Goal: Information Seeking & Learning: Find specific fact

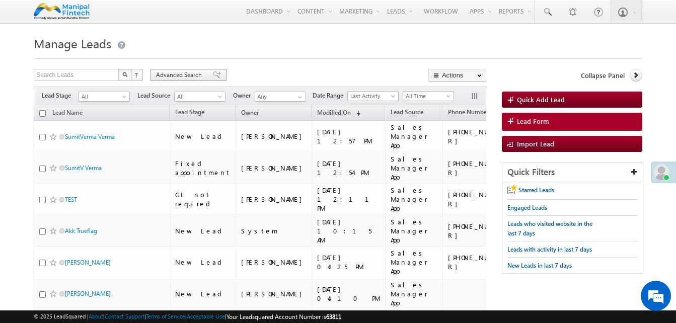
click at [184, 74] on span "Advanced Search" at bounding box center [180, 74] width 49 height 9
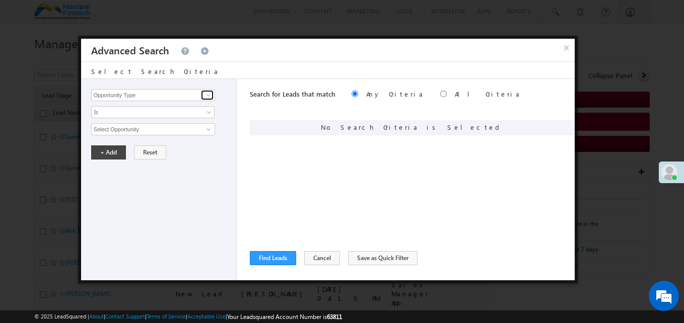
click at [207, 98] on span at bounding box center [208, 95] width 8 height 8
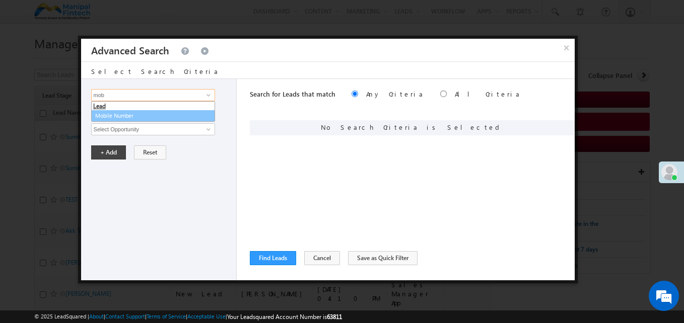
click at [122, 112] on link "Mobile Number" at bounding box center [153, 116] width 124 height 12
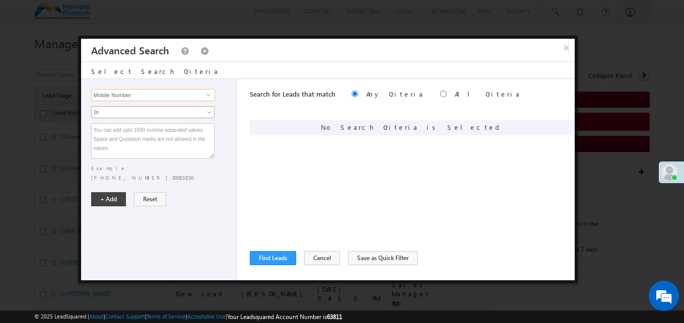
type input "Mobile Number"
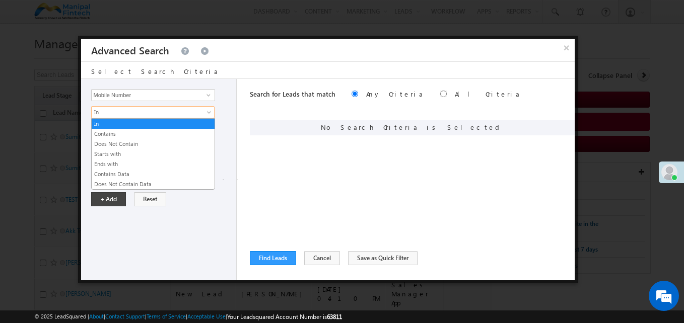
click at [214, 110] on link "In" at bounding box center [152, 112] width 123 height 12
click at [153, 134] on link "Contains" at bounding box center [153, 133] width 123 height 9
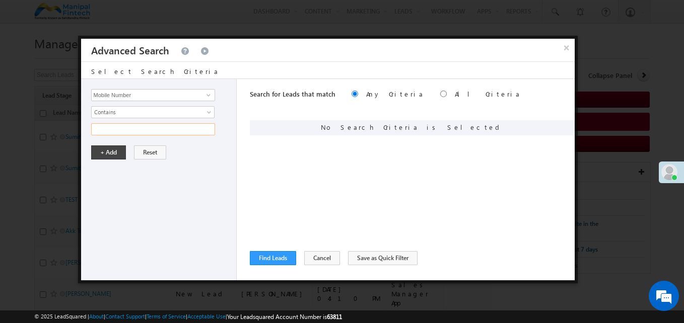
click at [135, 134] on input "text" at bounding box center [153, 129] width 124 height 12
type input "7317784419"
click at [106, 160] on div "Opportunity Type Lead Activity Task Sales Group Prospect Id Address Address 1 A…" at bounding box center [159, 179] width 156 height 201
click at [111, 155] on button "+ Add" at bounding box center [108, 153] width 35 height 14
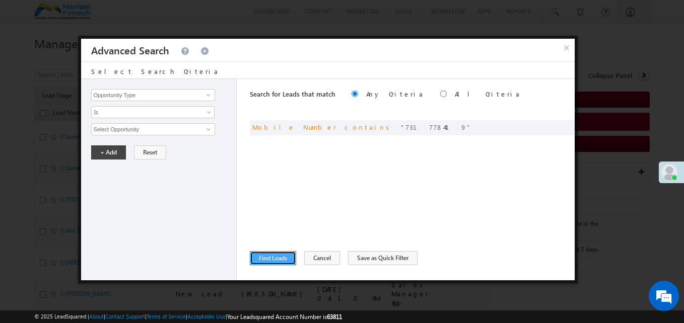
click at [292, 258] on button "Find Leads" at bounding box center [273, 258] width 46 height 14
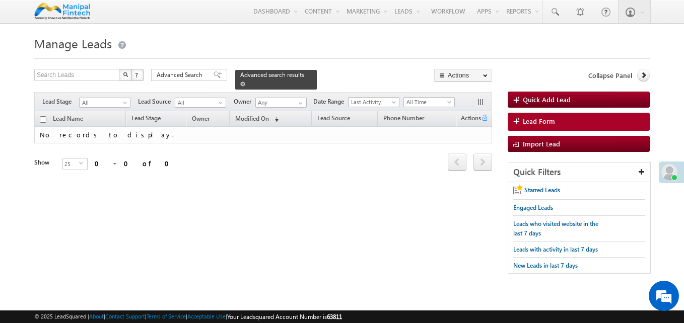
click at [271, 77] on span "Advanced search results" at bounding box center [272, 75] width 64 height 8
click at [245, 82] on span at bounding box center [242, 84] width 5 height 5
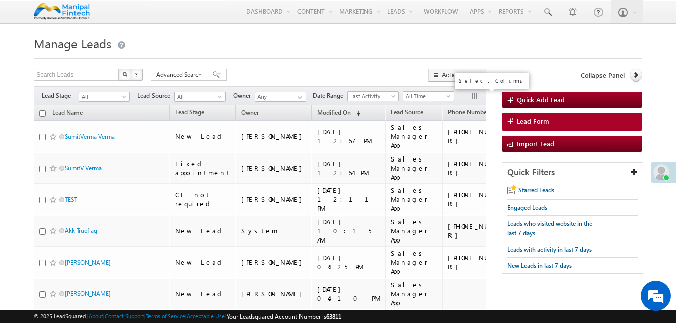
click at [474, 97] on button "button" at bounding box center [476, 97] width 10 height 10
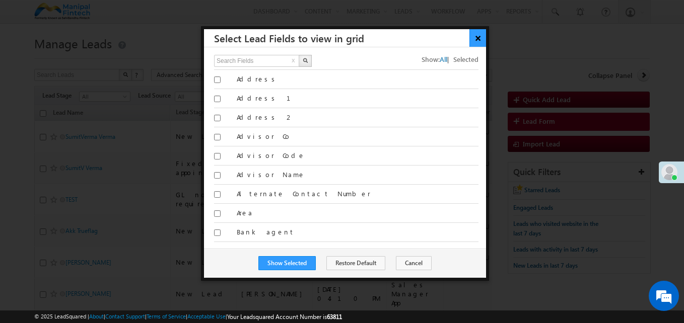
click at [479, 43] on button "×" at bounding box center [477, 38] width 17 height 18
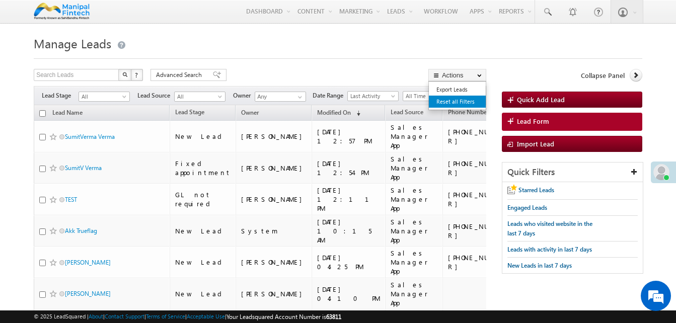
click at [461, 98] on link "Reset all Filters" at bounding box center [457, 102] width 57 height 12
click at [213, 74] on span at bounding box center [217, 74] width 8 height 7
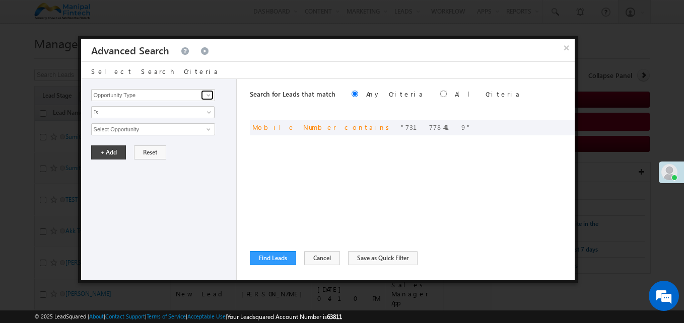
click at [204, 97] on span at bounding box center [208, 95] width 8 height 8
click at [286, 256] on button "Find Leads" at bounding box center [273, 258] width 46 height 14
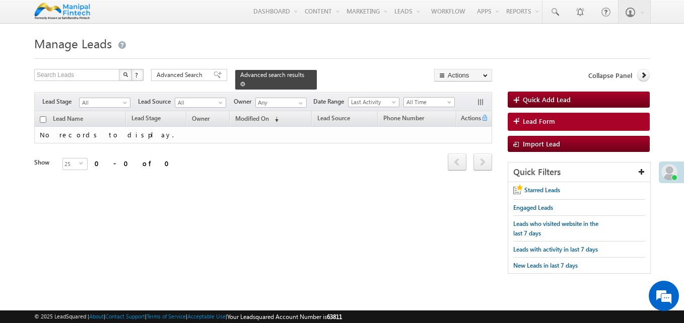
click at [245, 82] on span at bounding box center [242, 84] width 5 height 5
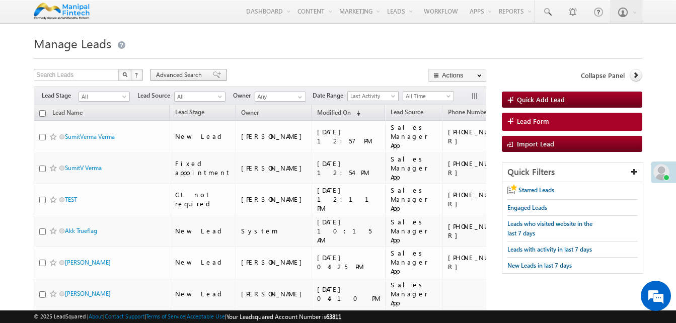
click at [199, 75] on span "Advanced Search" at bounding box center [180, 74] width 49 height 9
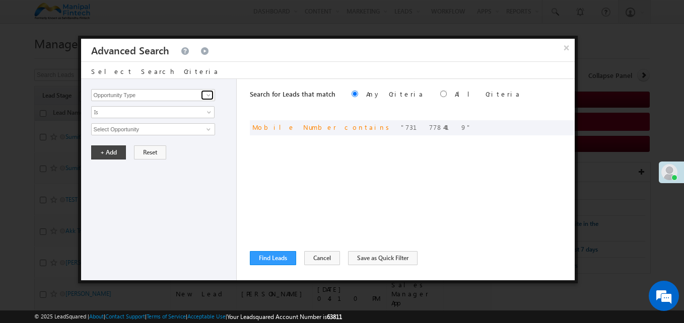
click at [206, 99] on link at bounding box center [207, 95] width 13 height 10
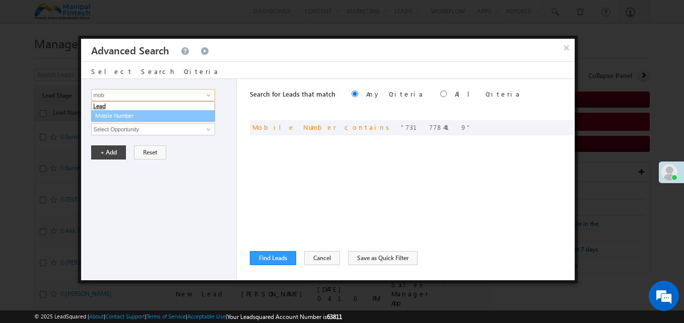
click at [156, 113] on link "Mobile Number" at bounding box center [153, 116] width 124 height 12
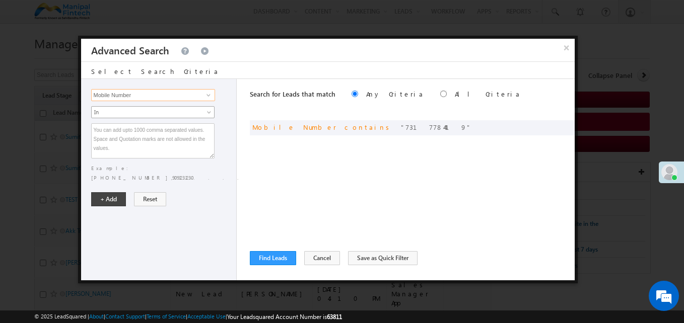
type input "Mobile Number"
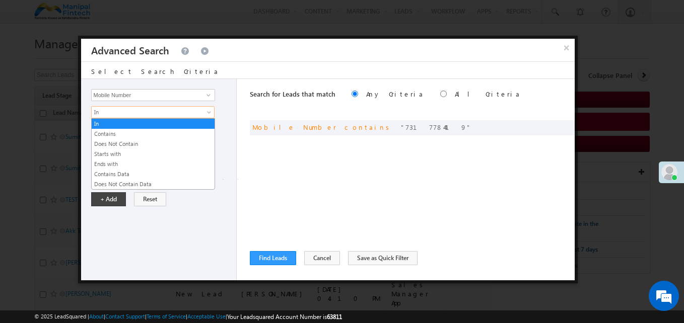
click at [208, 109] on link "In" at bounding box center [152, 112] width 123 height 12
click at [137, 132] on link "Contains" at bounding box center [153, 133] width 123 height 9
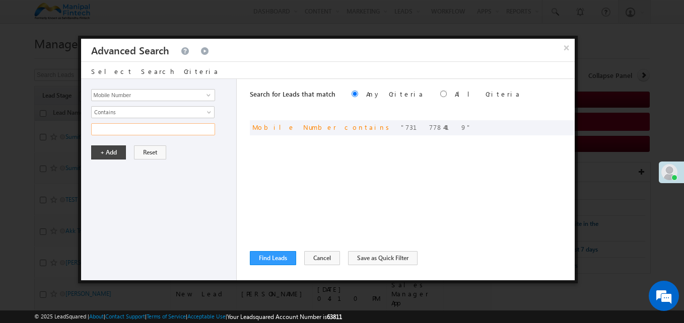
click at [136, 128] on input "text" at bounding box center [153, 129] width 124 height 12
type input "7338298741"
click at [119, 155] on button "+ Add" at bounding box center [108, 153] width 35 height 14
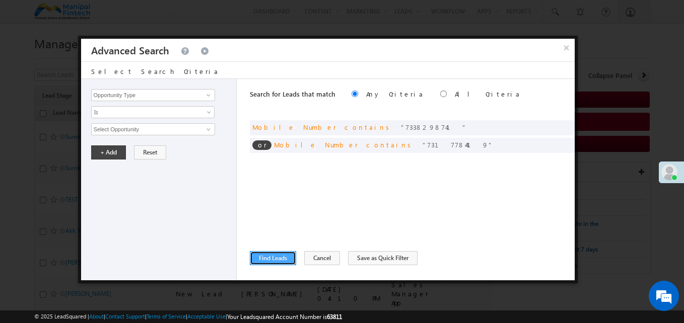
click at [273, 256] on button "Find Leads" at bounding box center [273, 258] width 46 height 14
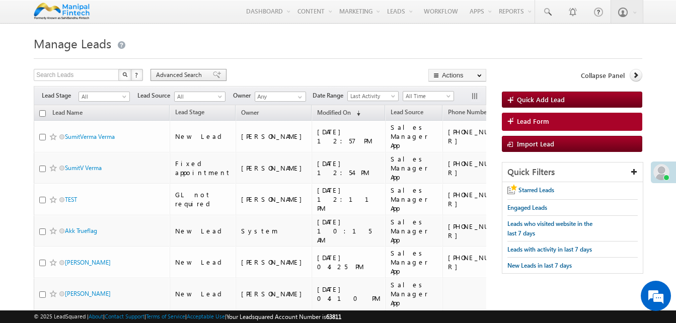
click at [199, 76] on span "Advanced Search" at bounding box center [180, 74] width 49 height 9
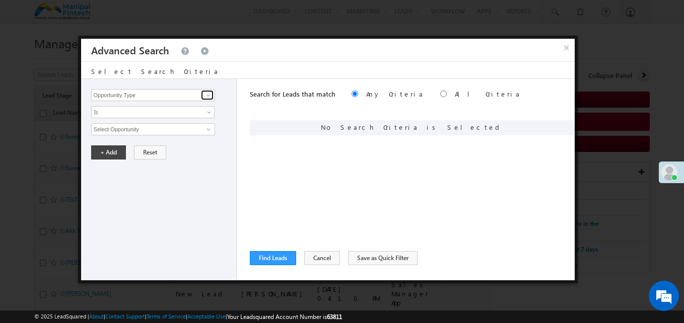
click at [212, 99] on span at bounding box center [208, 95] width 8 height 8
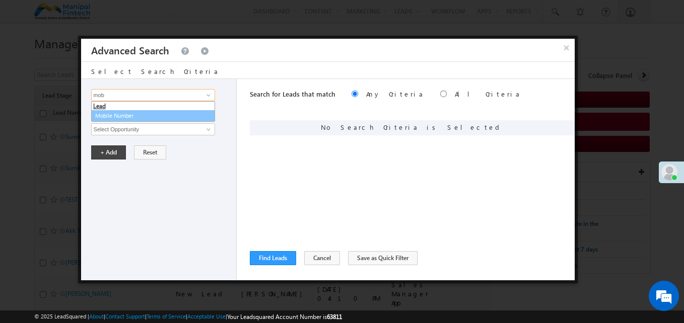
click at [125, 118] on link "Mobile Number" at bounding box center [153, 116] width 124 height 12
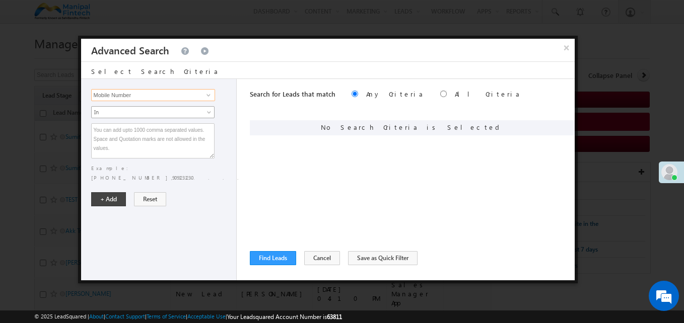
type input "Mobile Number"
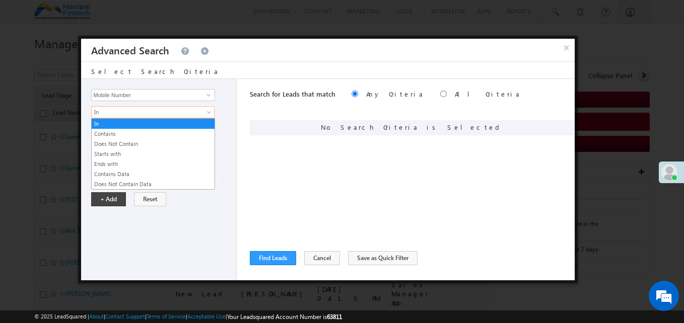
click at [204, 114] on link "In" at bounding box center [152, 112] width 123 height 12
click at [115, 136] on link "Contains" at bounding box center [153, 133] width 123 height 9
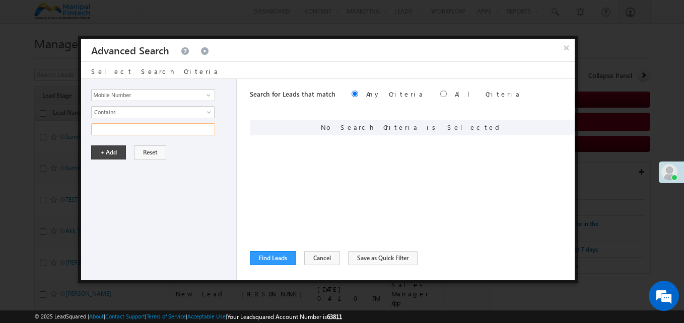
click at [125, 130] on input "text" at bounding box center [153, 129] width 124 height 12
type input "9"
type input "7338298741"
click at [114, 151] on button "+ Add" at bounding box center [108, 153] width 35 height 14
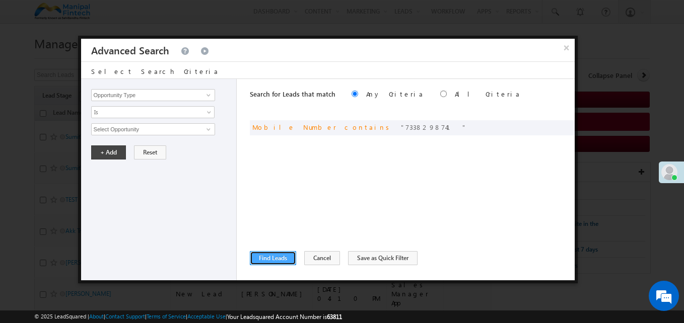
click at [268, 260] on button "Find Leads" at bounding box center [273, 258] width 46 height 14
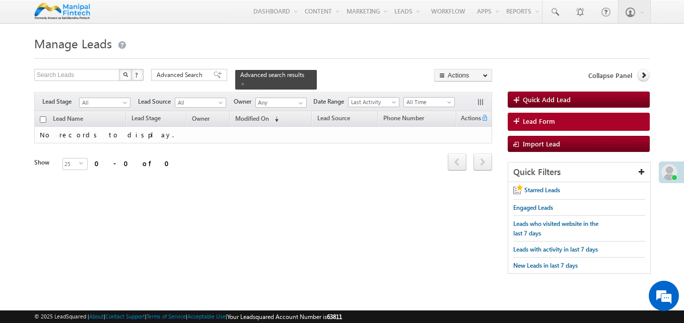
click at [108, 244] on div "Search Leads X ? 0 results found Advanced Search Advanced Search Advanced searc…" at bounding box center [341, 176] width 615 height 215
